Goal: Task Accomplishment & Management: Complete application form

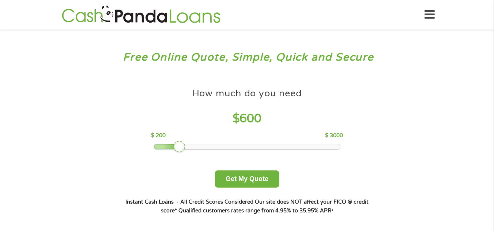
drag, startPoint x: 206, startPoint y: 146, endPoint x: 178, endPoint y: 149, distance: 28.6
click at [178, 149] on div at bounding box center [180, 147] width 12 height 12
click at [171, 148] on div at bounding box center [247, 146] width 186 height 5
click at [171, 148] on div at bounding box center [173, 147] width 12 height 12
drag, startPoint x: 171, startPoint y: 148, endPoint x: 164, endPoint y: 148, distance: 6.9
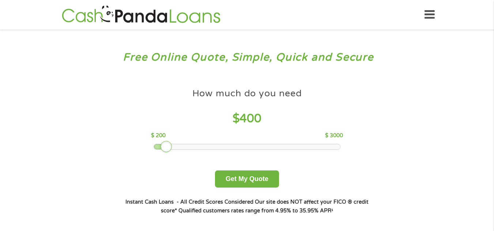
click at [164, 148] on div at bounding box center [166, 147] width 12 height 12
drag, startPoint x: 165, startPoint y: 146, endPoint x: 149, endPoint y: 148, distance: 17.0
click at [160, 148] on div at bounding box center [166, 147] width 12 height 12
click at [247, 182] on button "Get My Quote" at bounding box center [247, 179] width 64 height 17
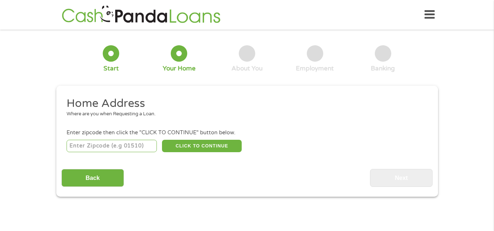
click at [118, 147] on input "number" at bounding box center [111, 146] width 90 height 12
type input "30315"
click at [196, 148] on button "CLICK TO CONTINUE" at bounding box center [202, 146] width 80 height 12
type input "30315"
type input "Atlanta"
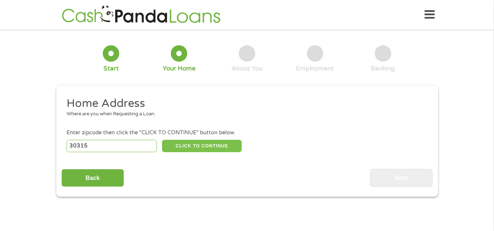
select select "Georgia"
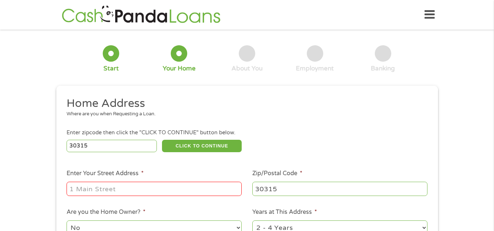
click at [182, 187] on input "Enter Your Street Address *" at bounding box center [153, 189] width 175 height 14
type input "1828 giben rd sw"
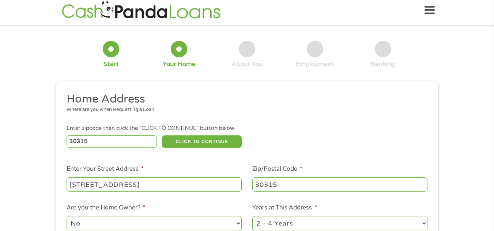
click at [234, 222] on select "No Yes" at bounding box center [153, 223] width 175 height 15
select select "yes"
click at [66, 216] on select "No Yes" at bounding box center [153, 223] width 175 height 15
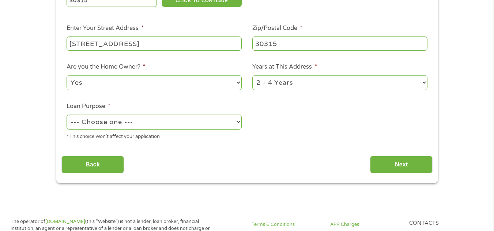
scroll to position [161, 0]
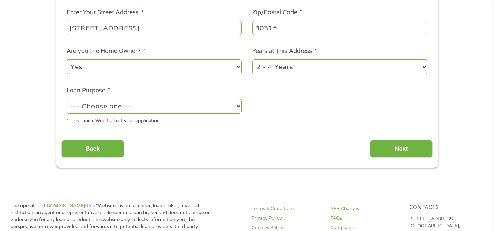
click at [424, 66] on select "1 Year or less 1 - 2 Years 2 - 4 Years Over 4 Years" at bounding box center [339, 67] width 175 height 15
select select "60months"
click at [252, 60] on select "1 Year or less 1 - 2 Years 2 - 4 Years Over 4 Years" at bounding box center [339, 67] width 175 height 15
click at [236, 108] on select "--- Choose one --- Pay Bills Debt Consolidation Home Improvement Major Purchase…" at bounding box center [153, 106] width 175 height 15
select select "homeimprovement"
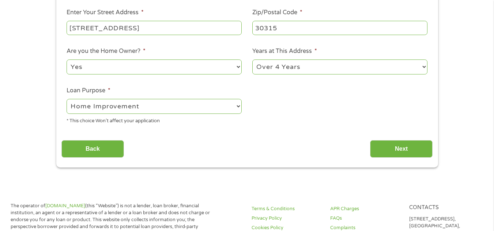
click at [66, 99] on select "--- Choose one --- Pay Bills Debt Consolidation Home Improvement Major Purchase…" at bounding box center [153, 106] width 175 height 15
click at [378, 147] on input "Next" at bounding box center [401, 149] width 62 height 18
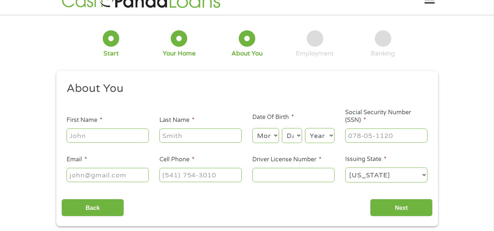
scroll to position [0, 0]
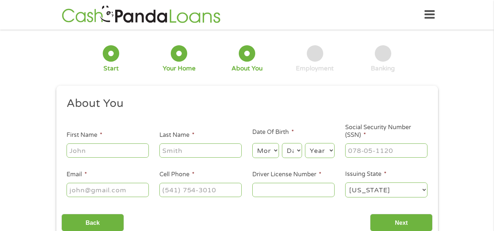
click at [135, 146] on input "First Name *" at bounding box center [107, 151] width 82 height 14
type input "deborah"
type input "bloodsoe"
click at [278, 151] on select "Month 1 2 3 4 5 6 7 8 9 10 11 12" at bounding box center [265, 150] width 27 height 15
select select "9"
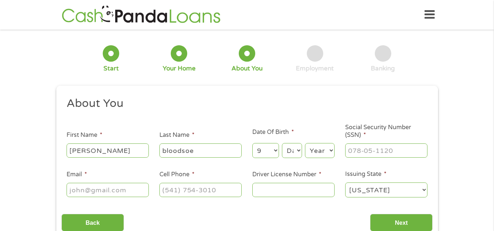
click at [252, 143] on select "Month 1 2 3 4 5 6 7 8 9 10 11 12" at bounding box center [265, 150] width 27 height 15
click at [296, 151] on select "Day 1 2 3 4 5 6 7 8 9 10 11 12 13 14 15 16 17 18 19 20 21 22 23 24 25 26 27 28 …" at bounding box center [292, 150] width 20 height 15
select select "6"
click at [282, 143] on select "Day 1 2 3 4 5 6 7 8 9 10 11 12 13 14 15 16 17 18 19 20 21 22 23 24 25 26 27 28 …" at bounding box center [292, 150] width 20 height 15
click at [327, 151] on select "Year 2007 2006 2005 2004 2003 2002 2001 2000 1999 1998 1997 1996 1995 1994 1993…" at bounding box center [320, 150] width 30 height 15
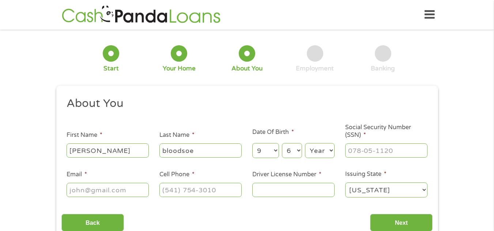
select select "1957"
click at [305, 143] on select "Year 2007 2006 2005 2004 2003 2002 2001 2000 1999 1998 1997 1996 1995 1994 1993…" at bounding box center [320, 150] width 30 height 15
click at [367, 151] on input "___-__-____" at bounding box center [386, 151] width 82 height 14
type input "256-02-6496"
click at [105, 190] on input "Email *" at bounding box center [107, 190] width 82 height 14
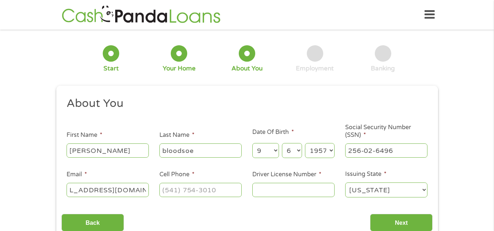
scroll to position [0, 30]
type input "deborahbloodsoe@yahoo.com"
type input "(678) 755-9479"
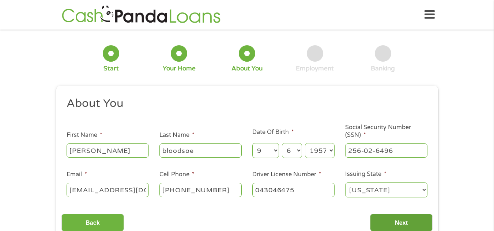
type input "043046475"
click at [395, 221] on input "Next" at bounding box center [401, 223] width 62 height 18
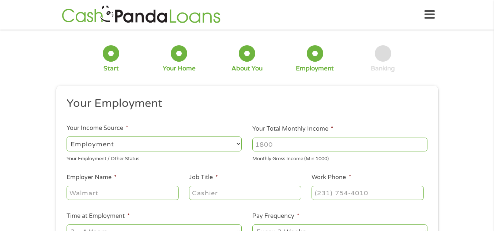
scroll to position [3, 3]
click at [343, 140] on input "Your Total Monthly Income *" at bounding box center [339, 145] width 175 height 14
type input "5800"
click at [158, 197] on input "Employer Name *" at bounding box center [122, 193] width 112 height 14
type input "Atlanta Public Schools"
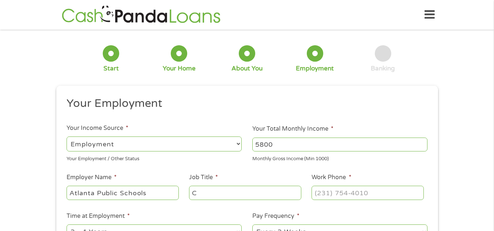
type input "C"
click at [184, 172] on ul "Your Employment Your Income Source * --- Choose one --- Employment Self Employe…" at bounding box center [246, 190] width 371 height 189
click at [199, 191] on input "C" at bounding box center [245, 193] width 112 height 14
type input "Secretary"
type input "(404) 802-6307"
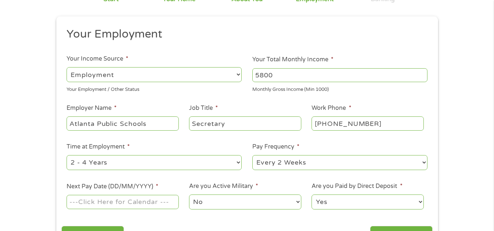
scroll to position [71, 0]
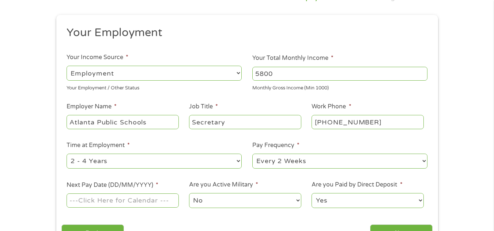
click at [235, 164] on select "--- Choose one --- 1 Year or less 1 - 2 Years 2 - 4 Years Over 4 Years" at bounding box center [153, 161] width 175 height 15
select select "60months"
click at [66, 154] on select "--- Choose one --- 1 Year or less 1 - 2 Years 2 - 4 Years Over 4 Years" at bounding box center [153, 161] width 175 height 15
click at [341, 158] on select "--- Choose one --- Every 2 Weeks Every Week Monthly Semi-Monthly" at bounding box center [339, 161] width 175 height 15
select select "semimonthly"
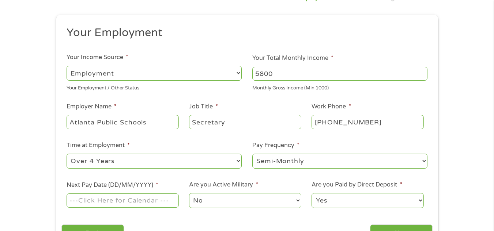
click at [252, 154] on select "--- Choose one --- Every 2 Weeks Every Week Monthly Semi-Monthly" at bounding box center [339, 161] width 175 height 15
click at [168, 200] on input "Next Pay Date (DD/MM/YYYY) *" at bounding box center [122, 201] width 112 height 14
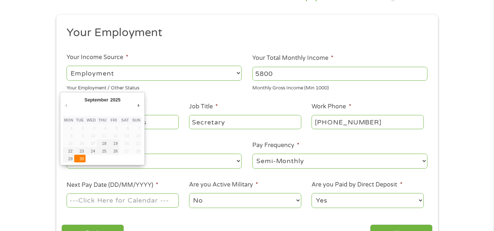
type input "30/09/2025"
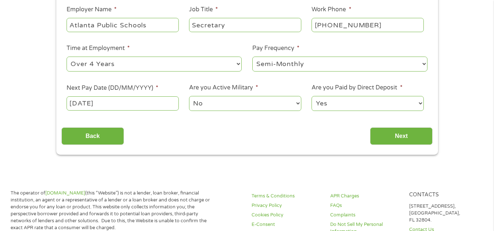
scroll to position [173, 0]
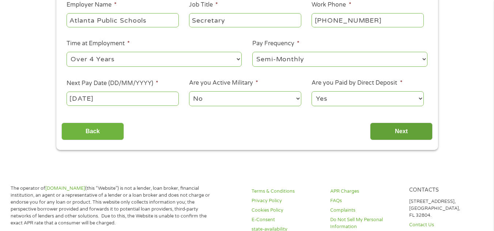
click at [412, 130] on input "Next" at bounding box center [401, 132] width 62 height 18
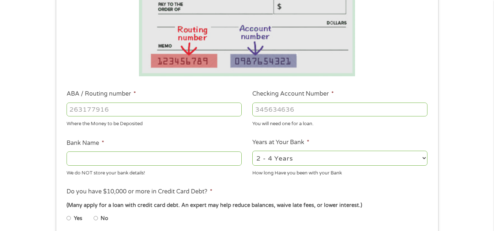
scroll to position [149, 0]
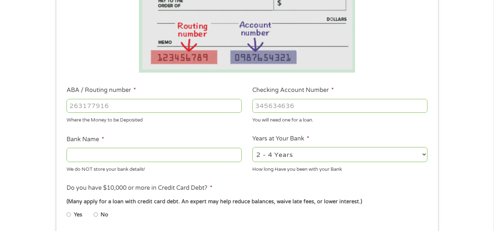
click at [158, 106] on input "ABA / Routing number *" at bounding box center [153, 106] width 175 height 14
type input "261071140"
type input "252049"
type input "CREDIT UNION OF ATLANTA"
type input "252049870"
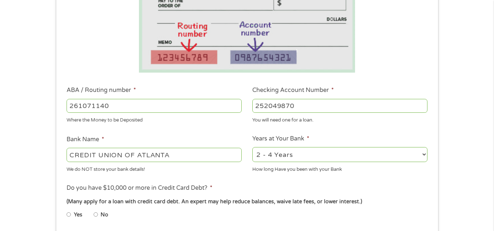
click at [420, 157] on select "2 - 4 Years 6 - 12 Months 1 - 2 Years Over 4 Years" at bounding box center [339, 154] width 175 height 15
select select "60months"
click at [252, 147] on select "2 - 4 Years 6 - 12 Months 1 - 2 Years Over 4 Years" at bounding box center [339, 154] width 175 height 15
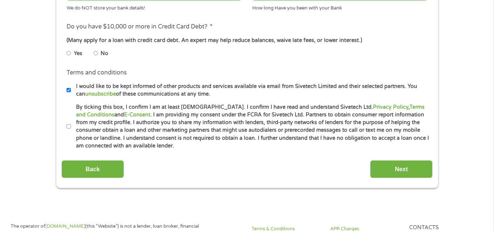
scroll to position [319, 0]
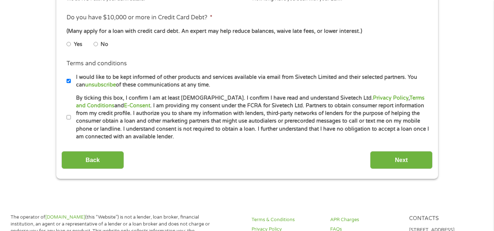
click at [69, 115] on input "By ticking this box, I confirm I am at least 18 years old. I confirm I have rea…" at bounding box center [68, 118] width 4 height 12
checkbox input "true"
click at [410, 156] on input "Next" at bounding box center [401, 160] width 62 height 18
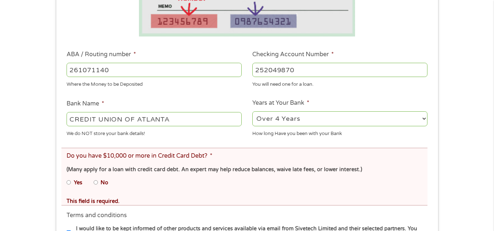
scroll to position [233, 0]
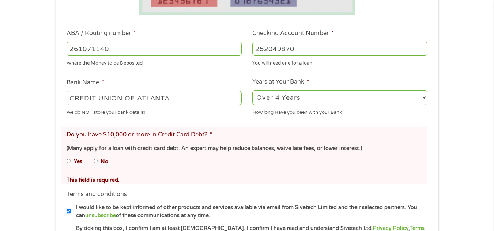
click at [98, 159] on li "No" at bounding box center [107, 162] width 26 height 14
click at [97, 162] on input "No" at bounding box center [96, 162] width 4 height 12
radio input "true"
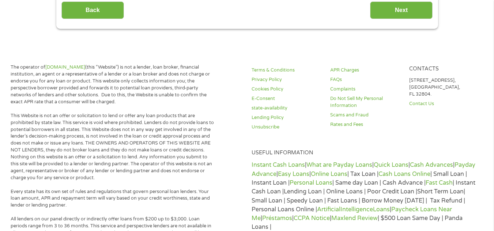
scroll to position [519, 0]
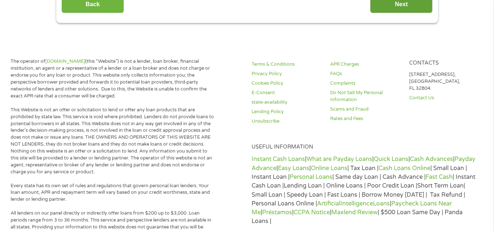
click at [408, 10] on input "Next" at bounding box center [401, 5] width 62 height 18
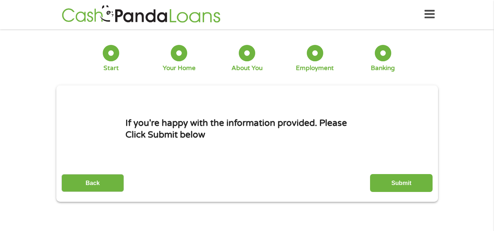
scroll to position [0, 0]
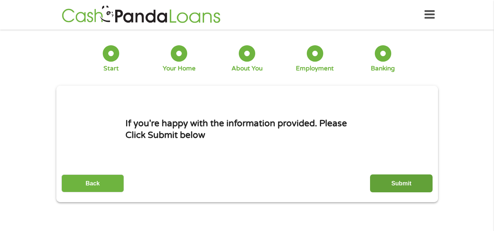
click at [408, 182] on input "Submit" at bounding box center [401, 184] width 62 height 18
